Goal: Information Seeking & Learning: Learn about a topic

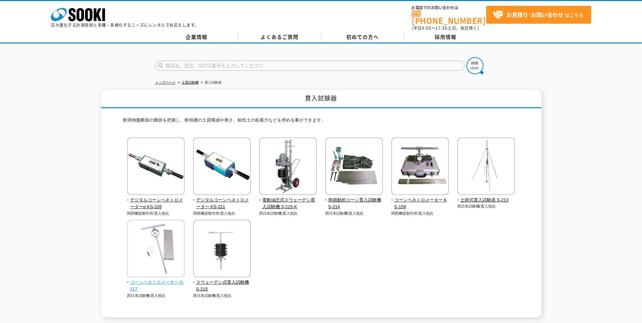
click at [146, 279] on span "コーンペネトロメーター S-217" at bounding box center [156, 286] width 58 height 14
click at [214, 275] on link "スウェーデン式貫入試験機 S-215" at bounding box center [222, 283] width 58 height 20
click at [173, 279] on span "コーンペネトロメーター S-217" at bounding box center [156, 286] width 58 height 14
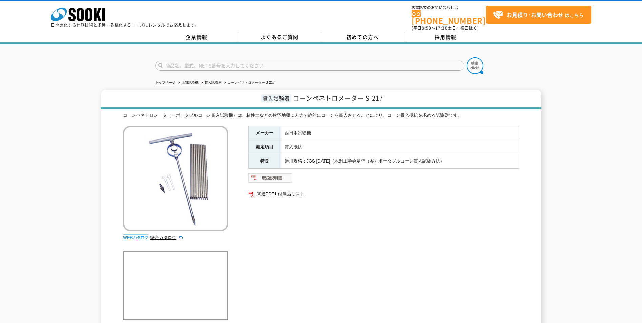
click at [278, 176] on img at bounding box center [270, 178] width 44 height 11
